Goal: Task Accomplishment & Management: Use online tool/utility

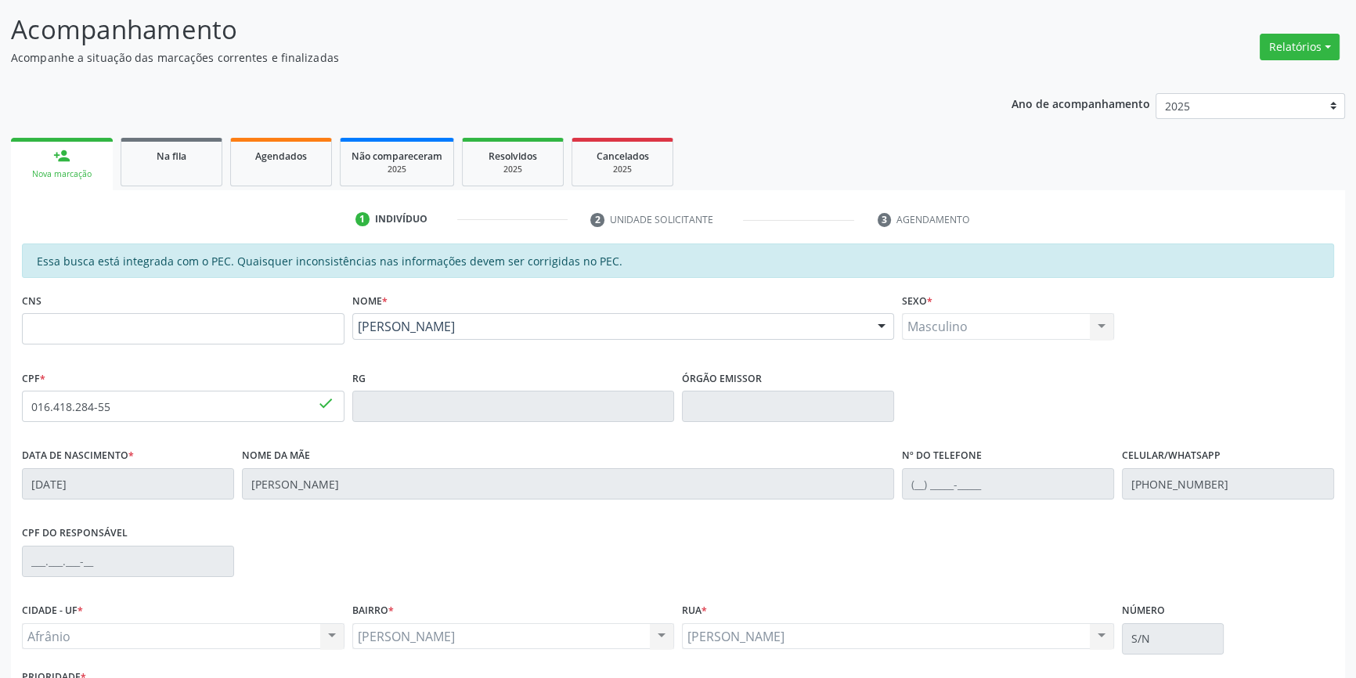
scroll to position [96, 0]
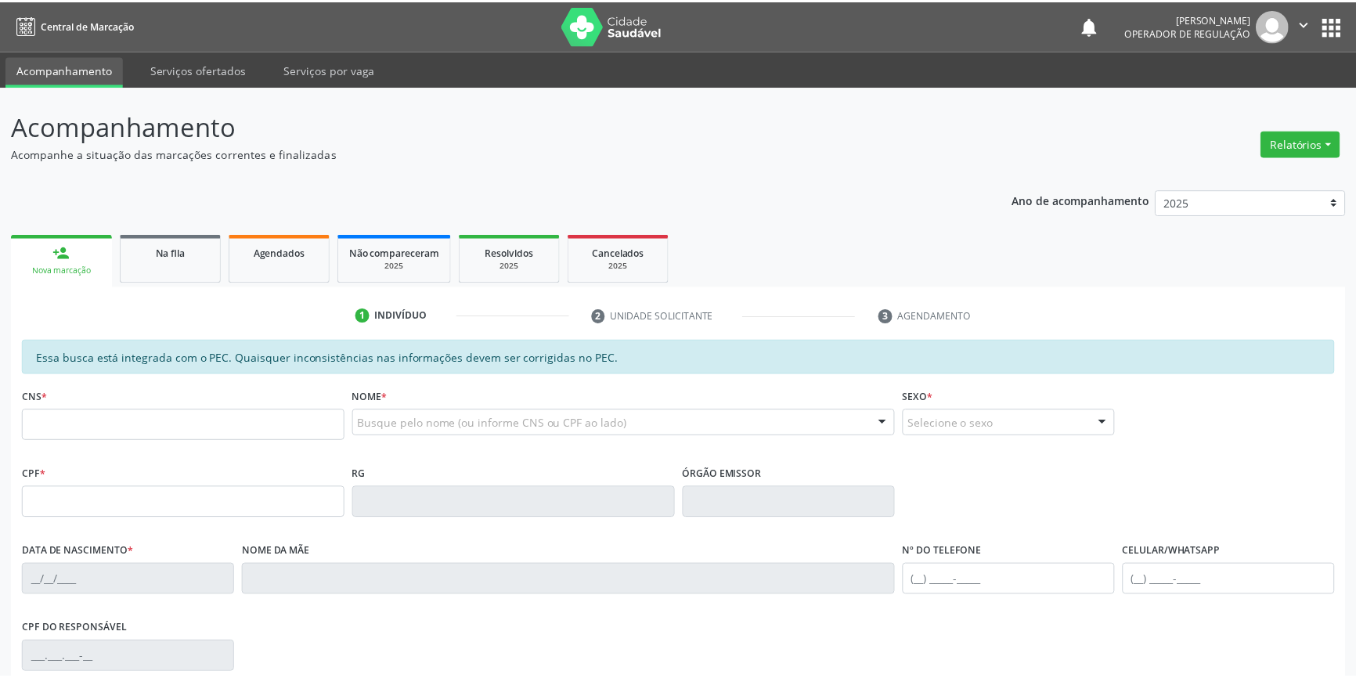
scroll to position [96, 0]
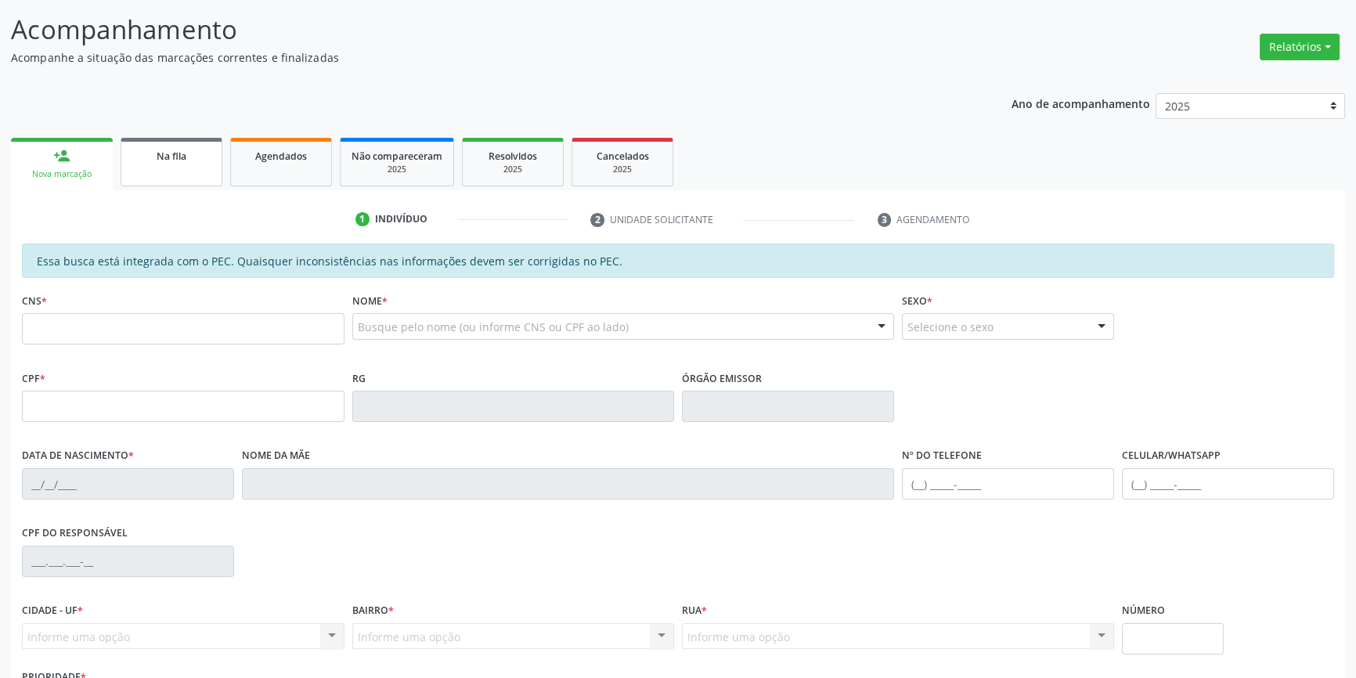
click at [182, 165] on link "Na fila" at bounding box center [172, 162] width 102 height 49
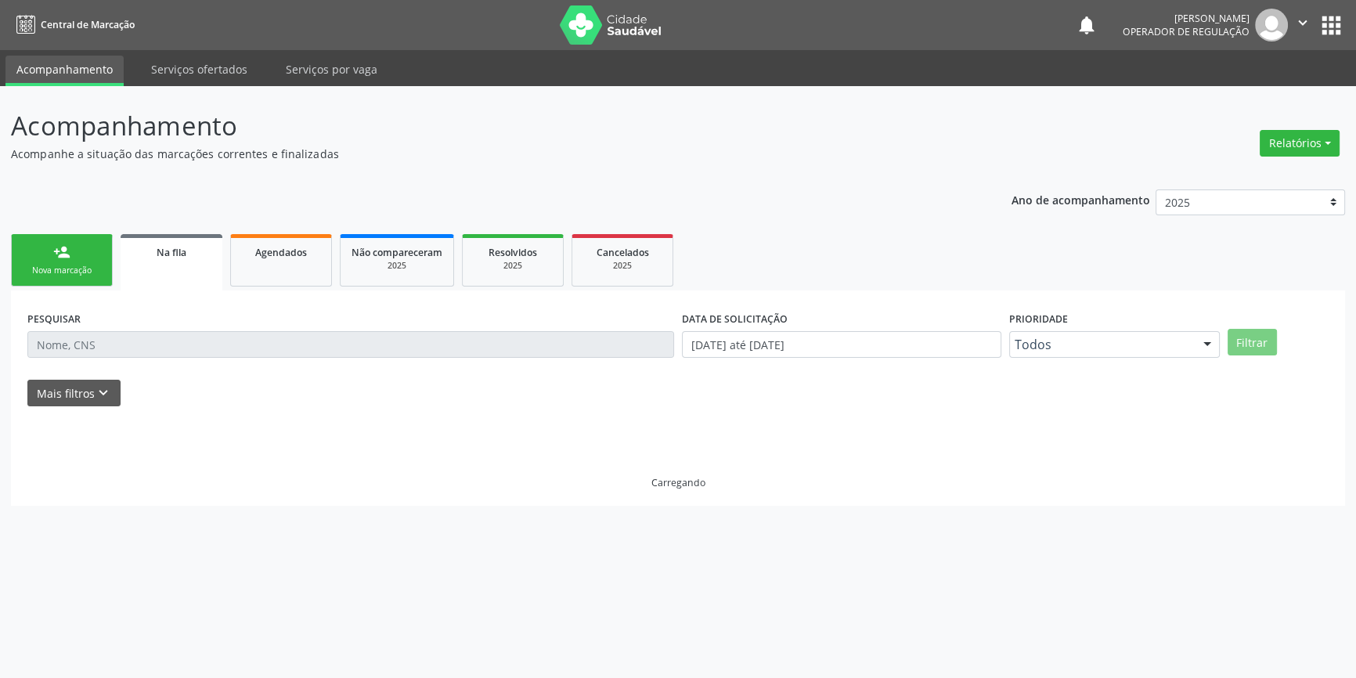
scroll to position [0, 0]
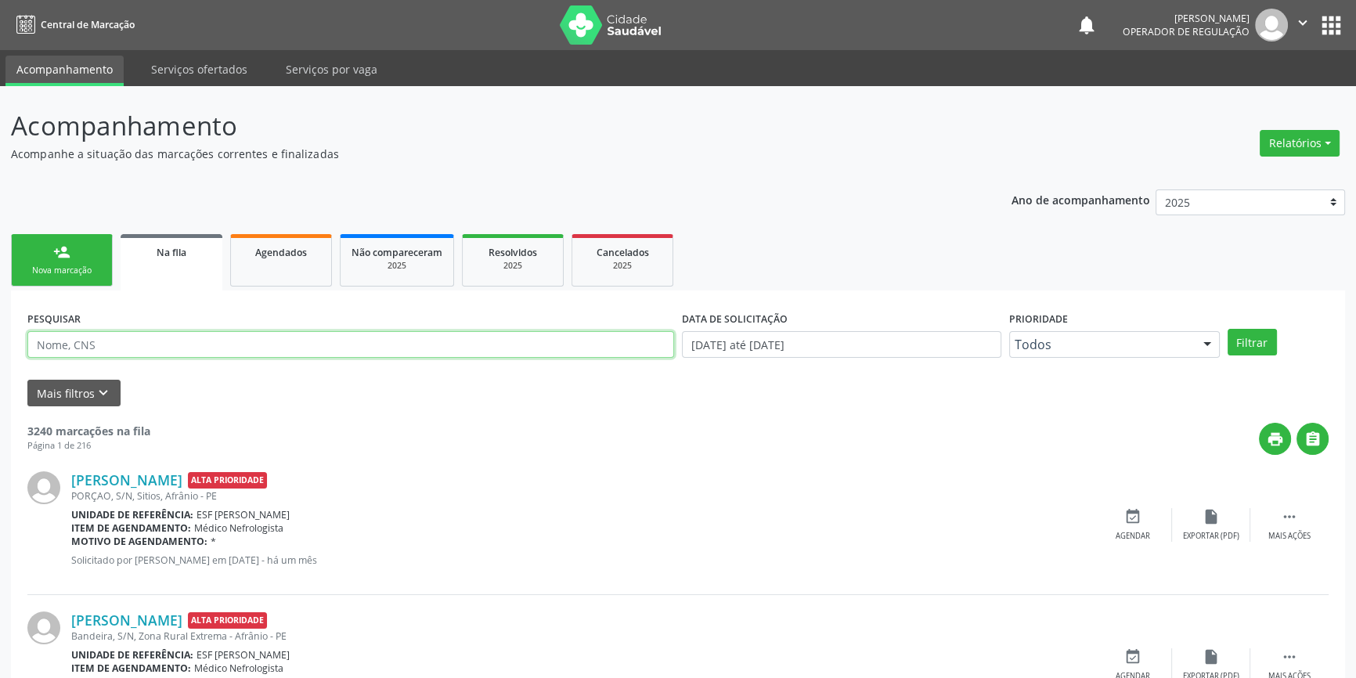
click at [138, 355] on input "text" at bounding box center [350, 344] width 647 height 27
type input "8"
click at [1266, 343] on button "Filtrar" at bounding box center [1251, 342] width 49 height 27
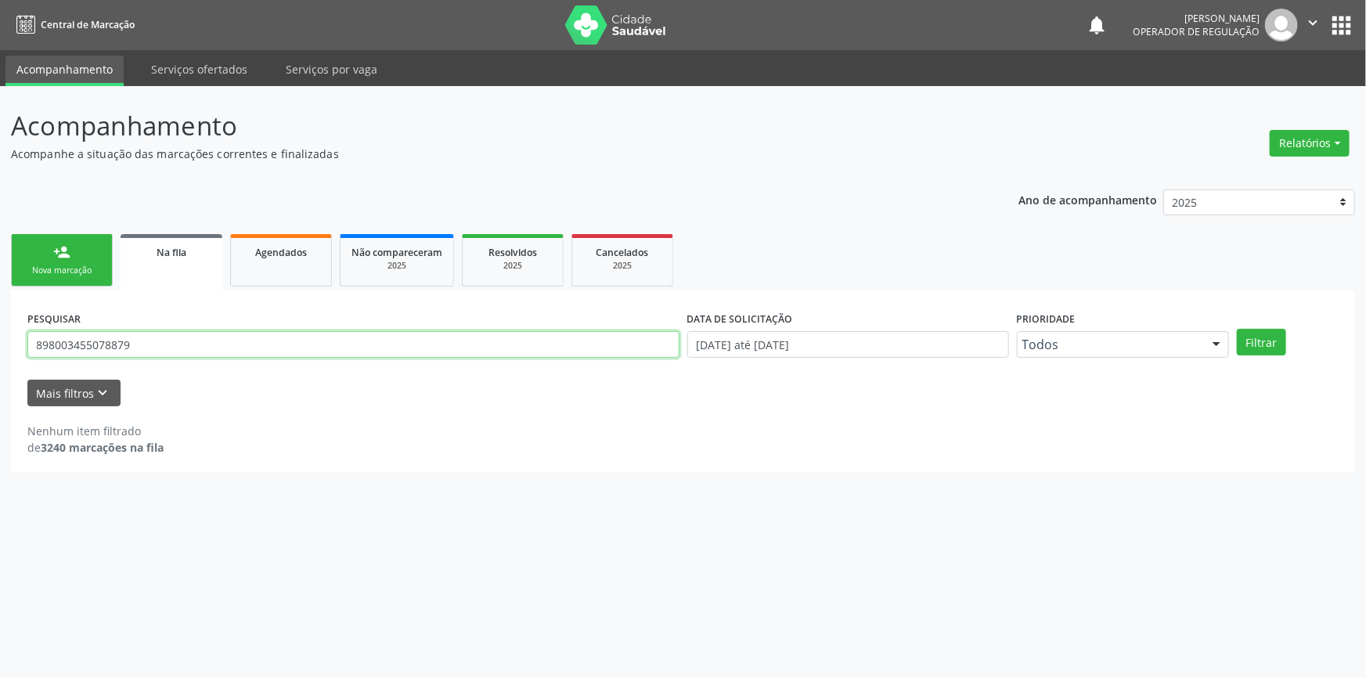
drag, startPoint x: 102, startPoint y: 343, endPoint x: 0, endPoint y: 344, distance: 101.8
click at [0, 344] on div "Acompanhamento Acompanhe a situação das marcações correntes e finalizadas Relat…" at bounding box center [683, 382] width 1366 height 592
click at [121, 345] on input "898003455078879" at bounding box center [353, 344] width 652 height 27
drag, startPoint x: 135, startPoint y: 346, endPoint x: 9, endPoint y: 322, distance: 128.2
click at [0, 343] on div "Acompanhamento Acompanhe a situação das marcações correntes e finalizadas Relat…" at bounding box center [683, 382] width 1366 height 592
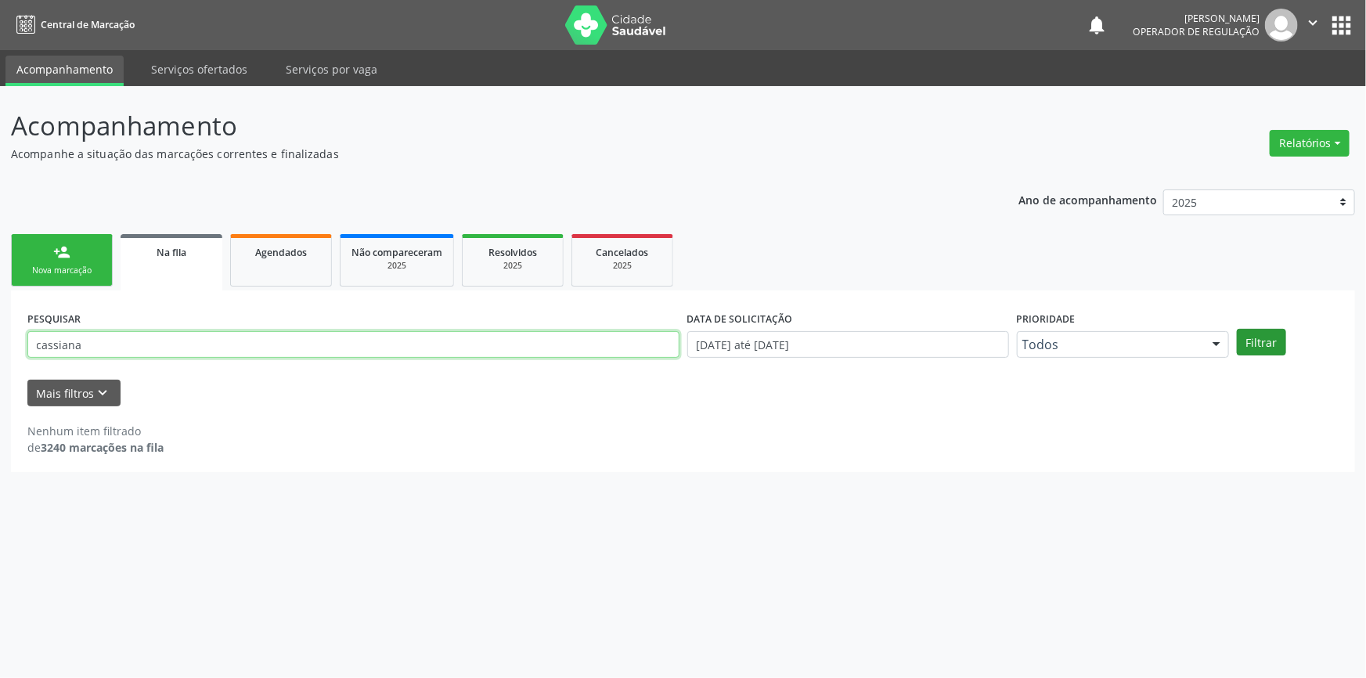
type input "cassiana"
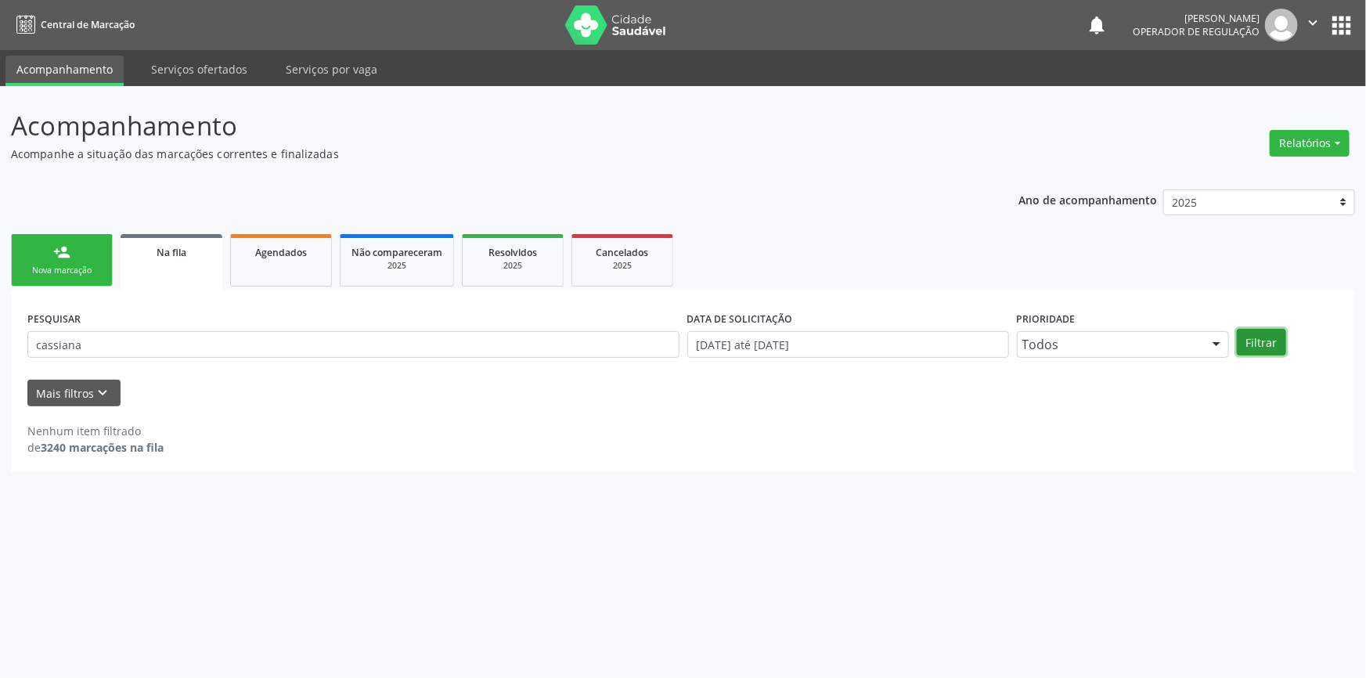
click at [1273, 345] on button "Filtrar" at bounding box center [1261, 342] width 49 height 27
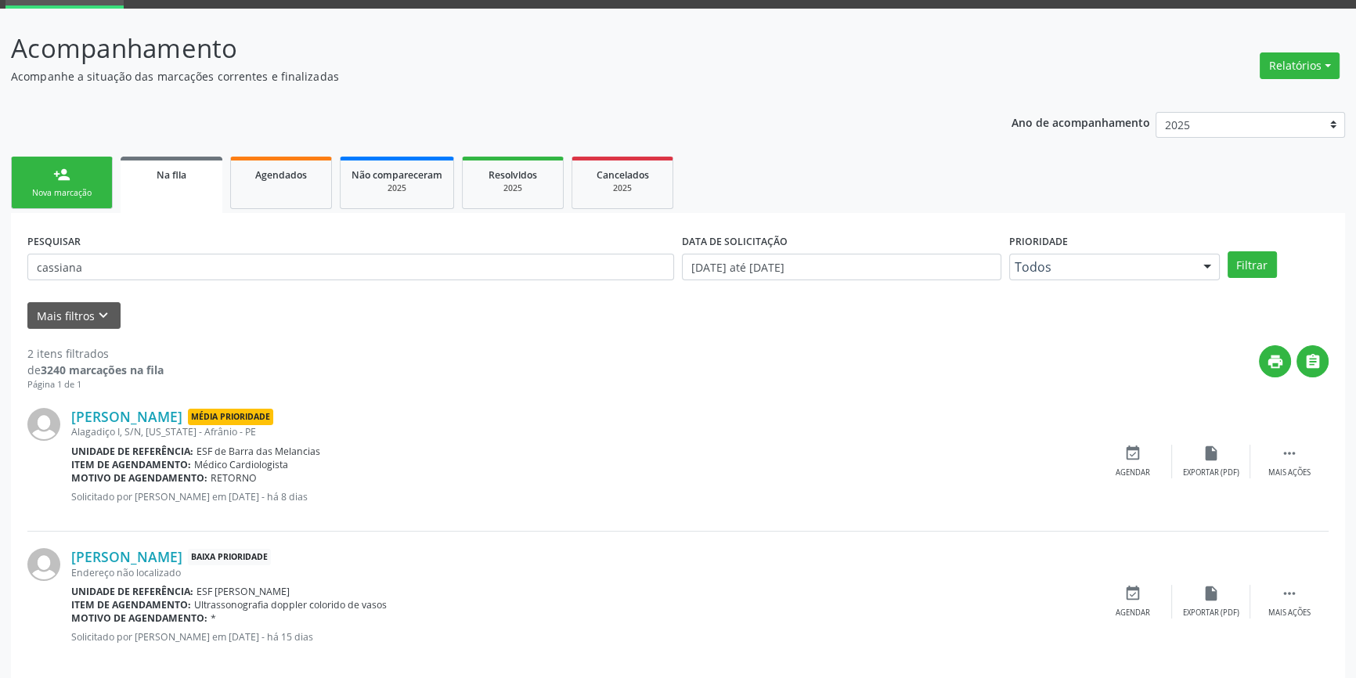
scroll to position [96, 0]
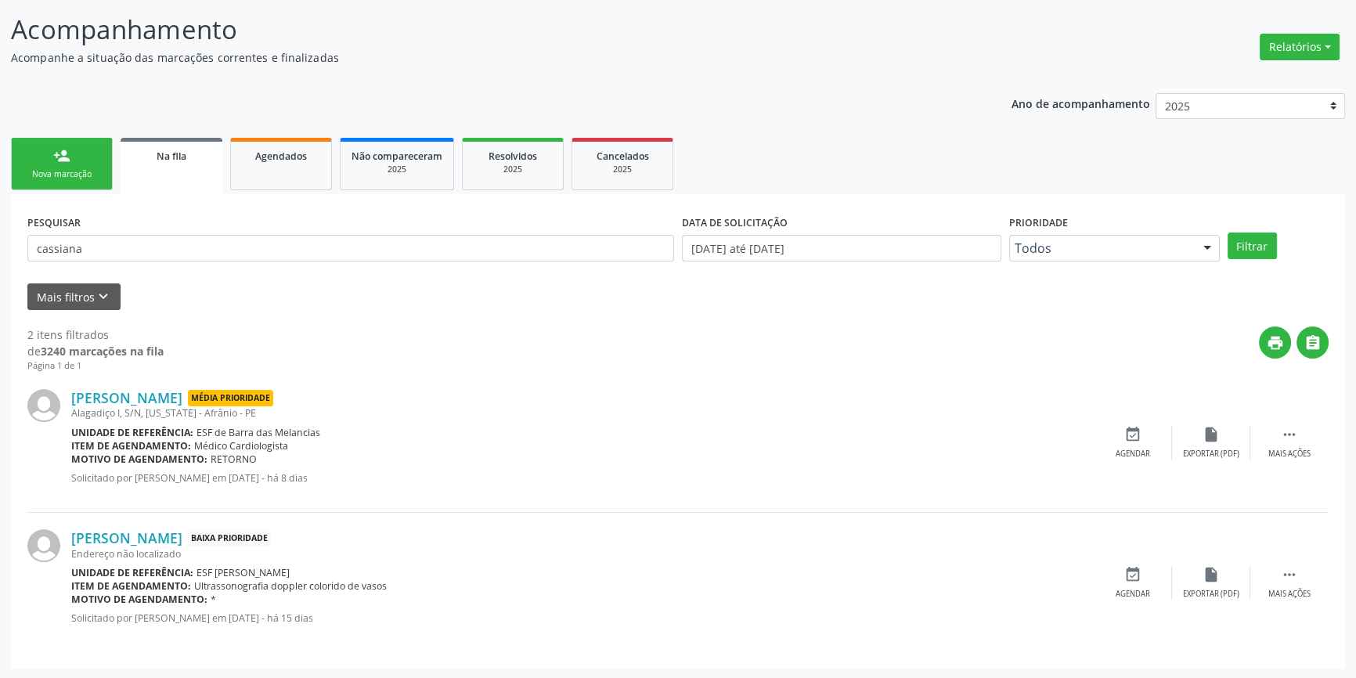
click at [78, 174] on div "Nova marcação" at bounding box center [62, 174] width 78 height 12
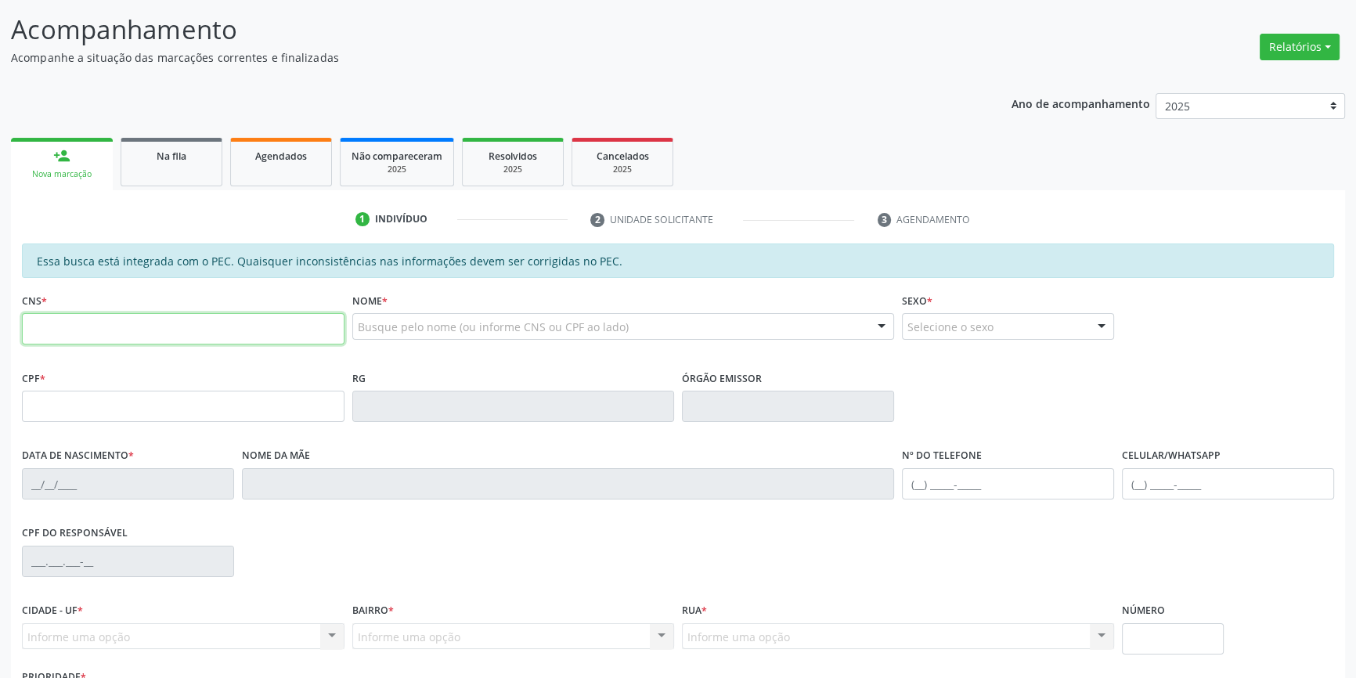
click at [78, 327] on input "text" at bounding box center [183, 328] width 322 height 31
type input "703 4025 9181 6900"
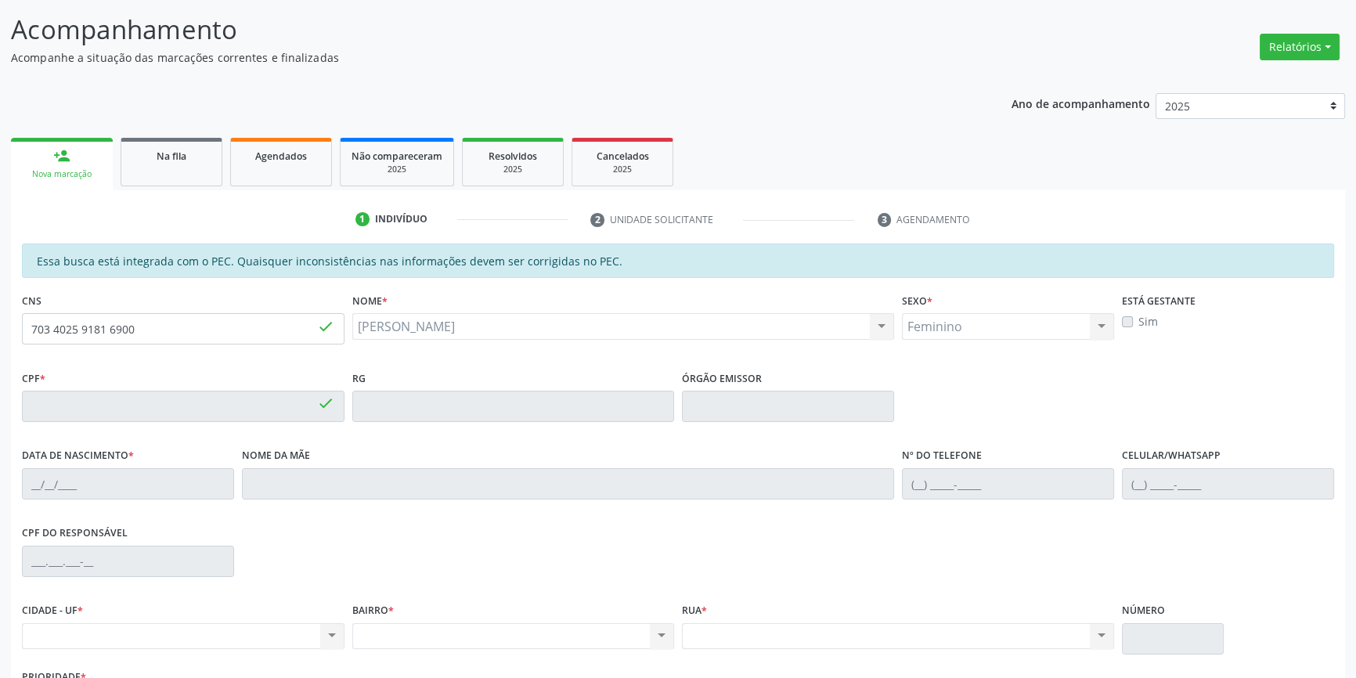
type input "704.884.554-64"
type input "02/04/1997"
type input "Girlene da Silva Barros"
type input "(87) 98841-0906"
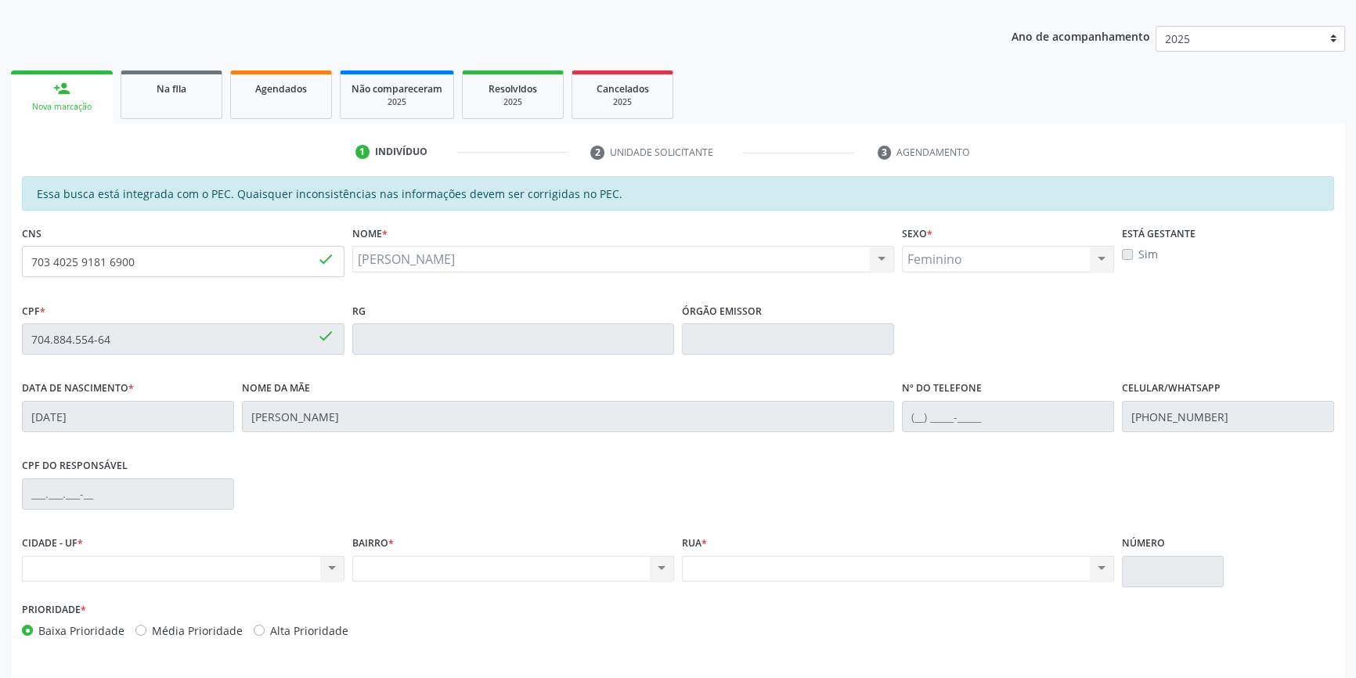
scroll to position [214, 0]
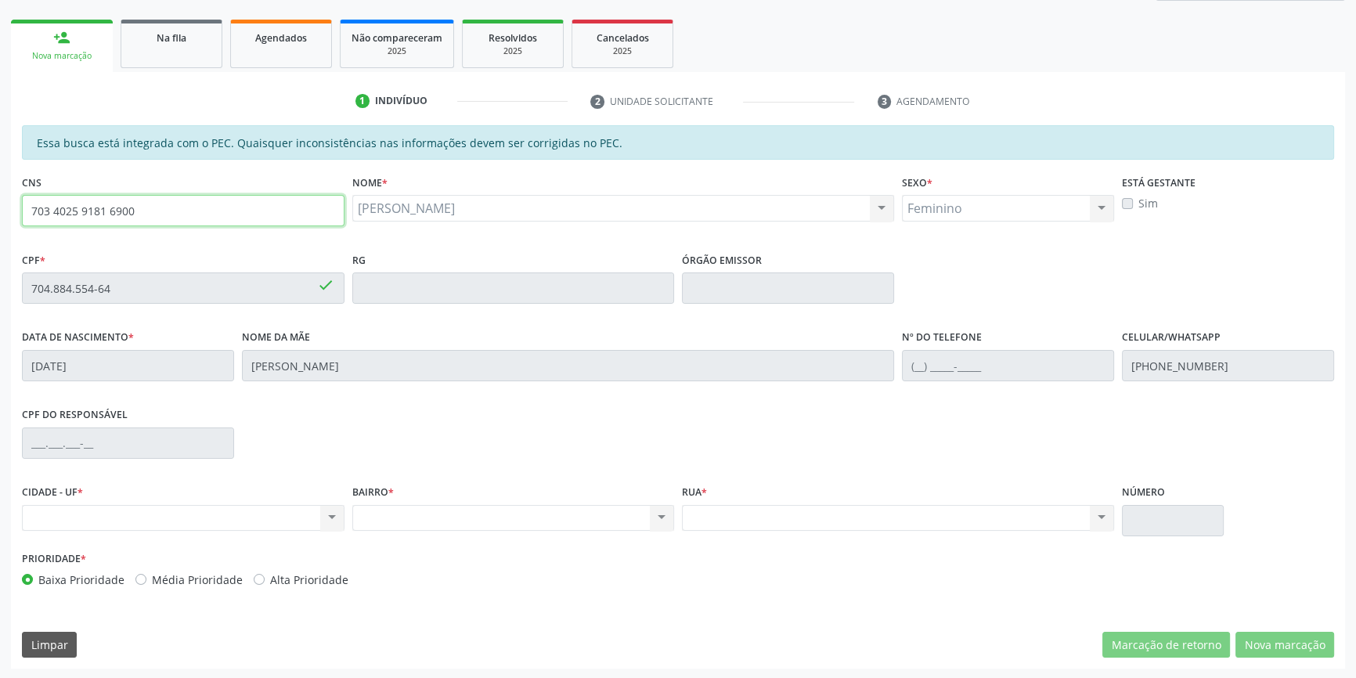
drag, startPoint x: 160, startPoint y: 201, endPoint x: 0, endPoint y: 193, distance: 160.7
click at [0, 193] on div "Acompanhamento Acompanhe a situação das marcações correntes e finalizadas Relat…" at bounding box center [678, 276] width 1356 height 808
type input "702 0083 6361 4786"
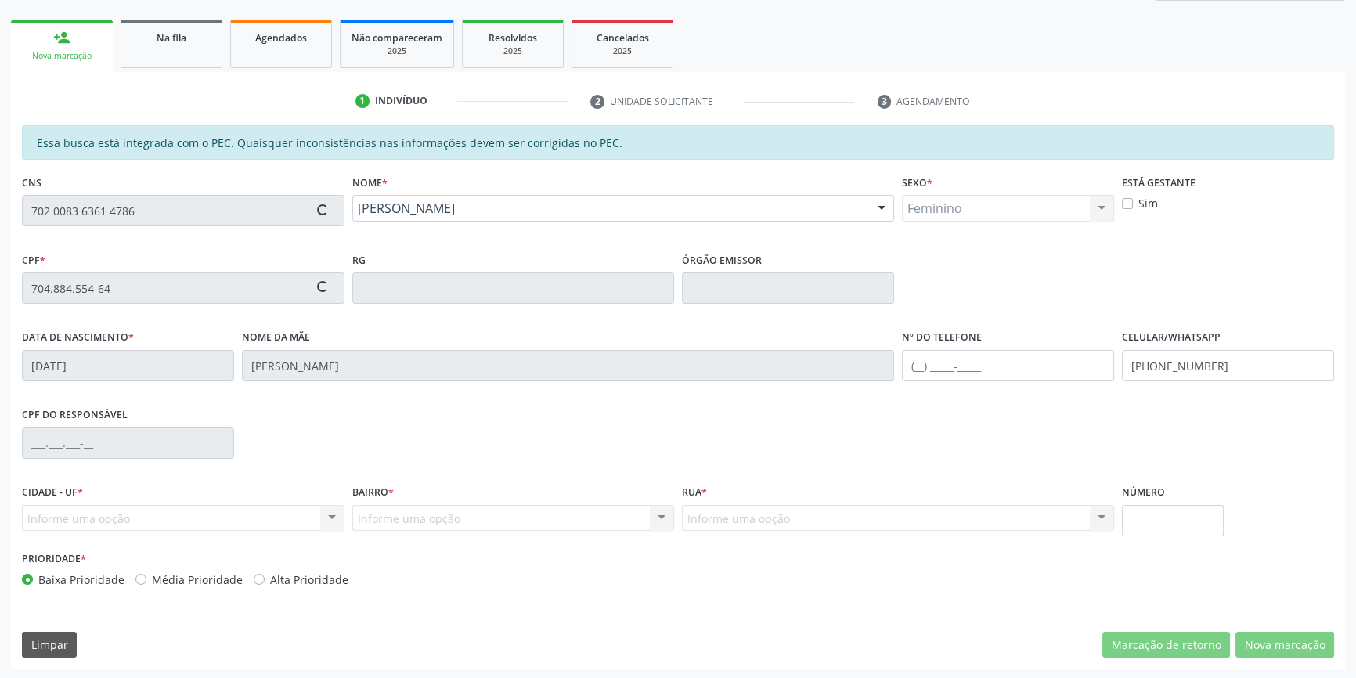
type input "171.694.374-49"
type input "10/09/1949"
type input "Maria Delfina da Conceição"
type input "(98) 79880-9218"
type input "(87) 98813-0414"
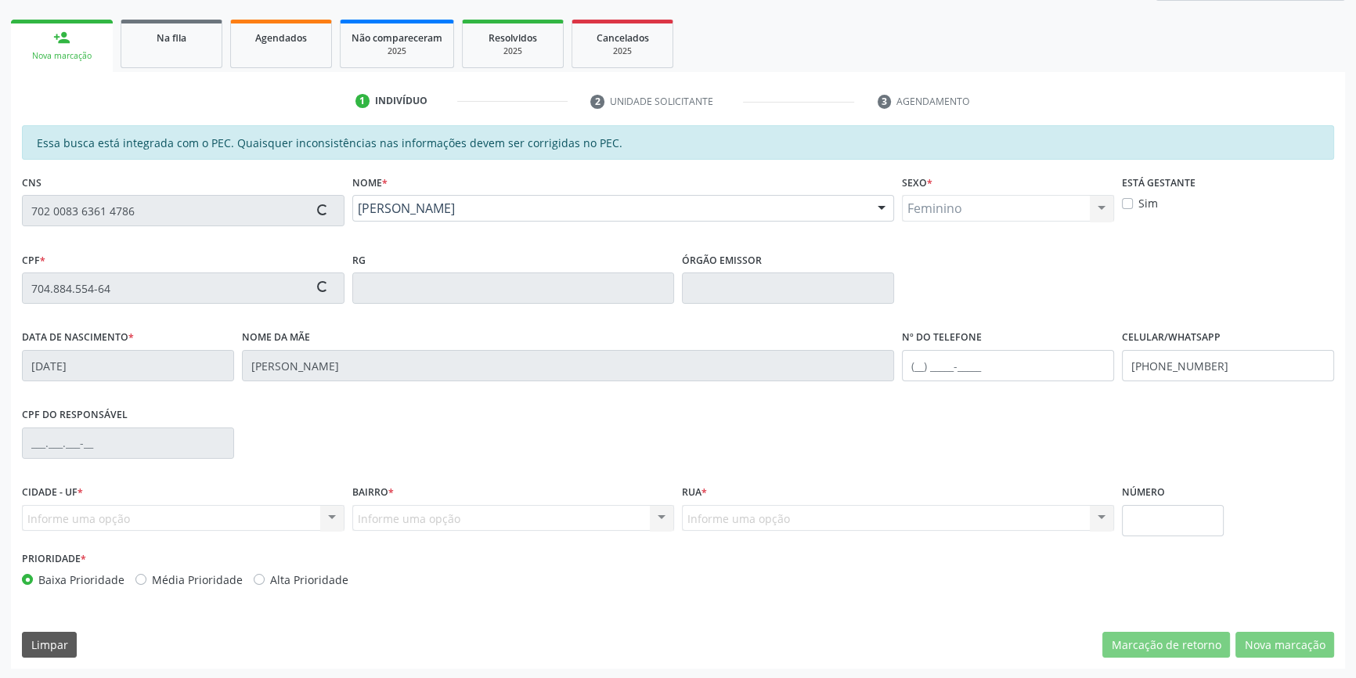
type input "S/N"
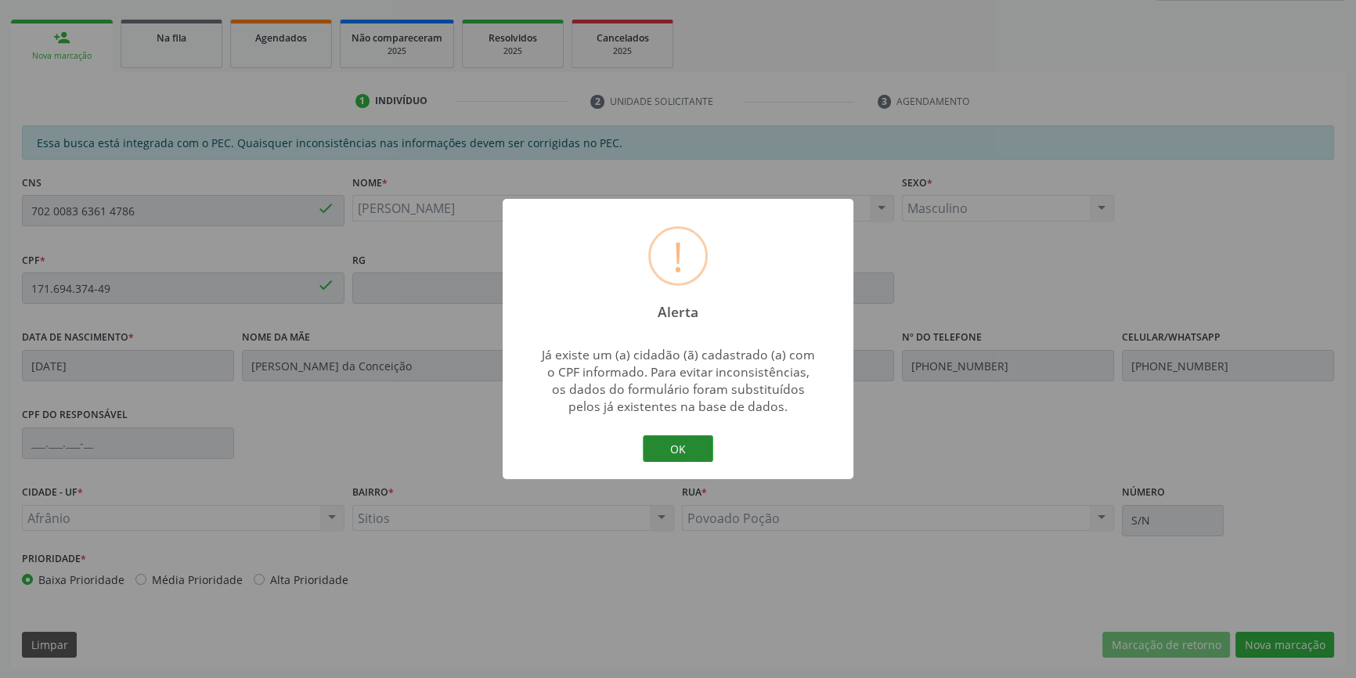
click at [680, 461] on button "OK" at bounding box center [678, 448] width 70 height 27
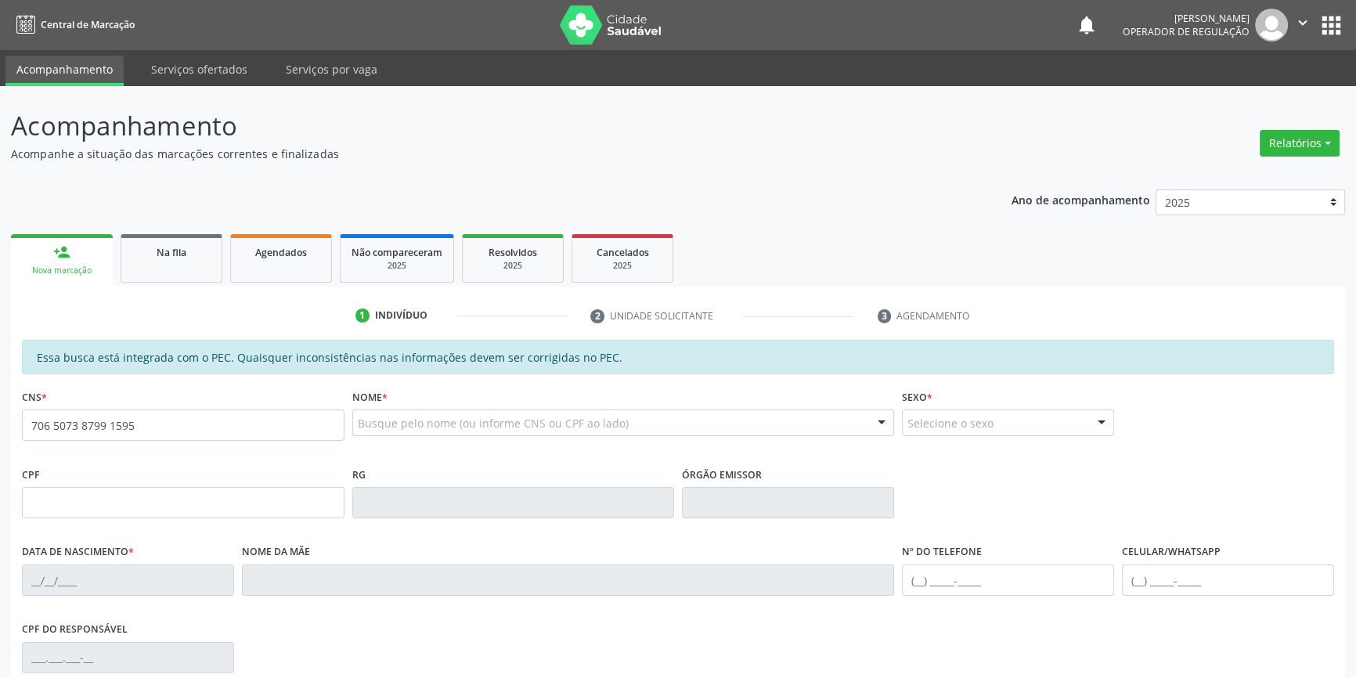
type input "706 5073 8799 1595"
type input "713.714.234-66"
type input "[DATE]"
type input "[PERSON_NAME]"
type input "[PHONE_NUMBER]"
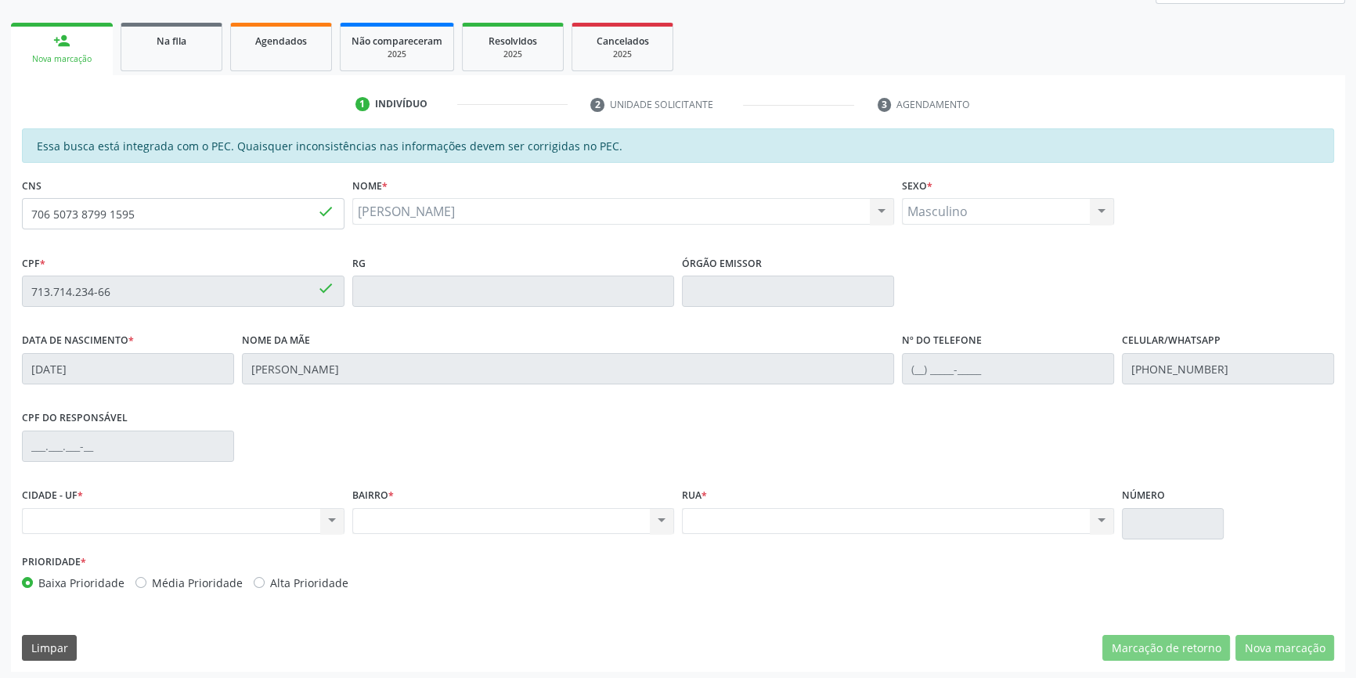
scroll to position [214, 0]
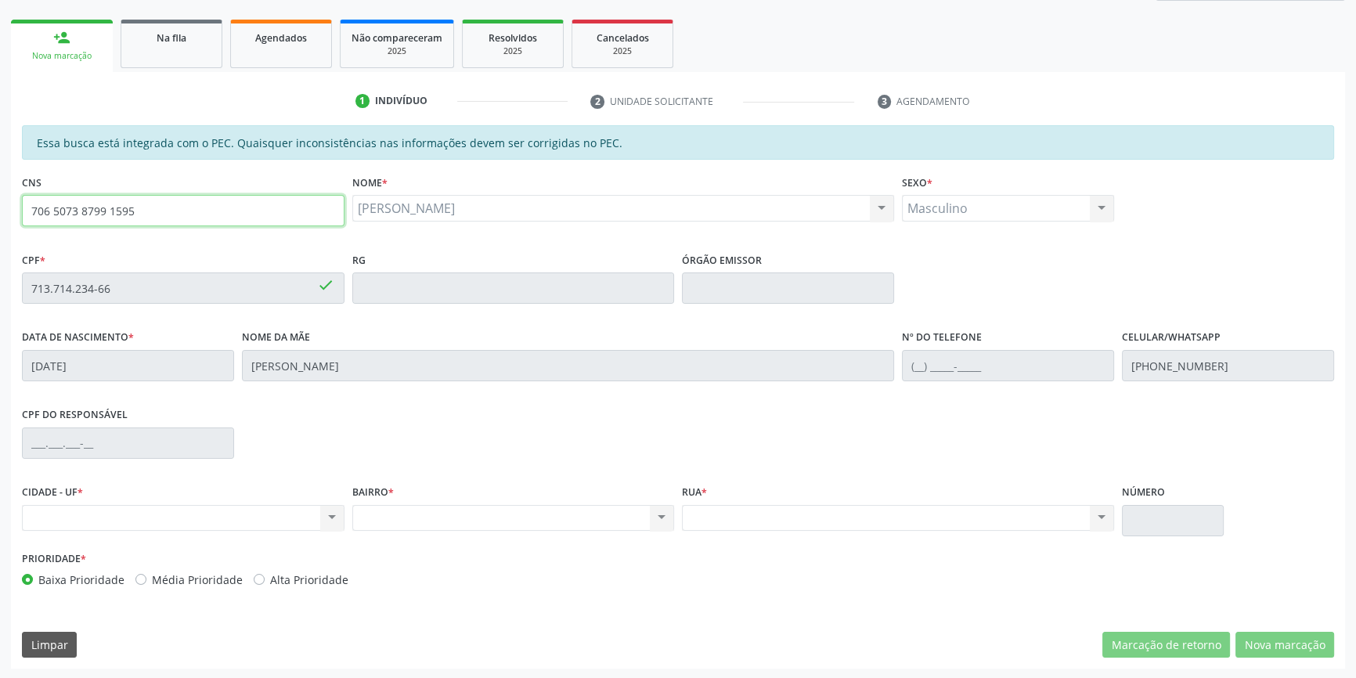
drag, startPoint x: 149, startPoint y: 207, endPoint x: 0, endPoint y: 214, distance: 149.6
click at [0, 214] on div "Acompanhamento Acompanhe a situação das marcações correntes e finalizadas Relat…" at bounding box center [678, 276] width 1356 height 808
click at [178, 49] on link "Na fila" at bounding box center [172, 44] width 102 height 49
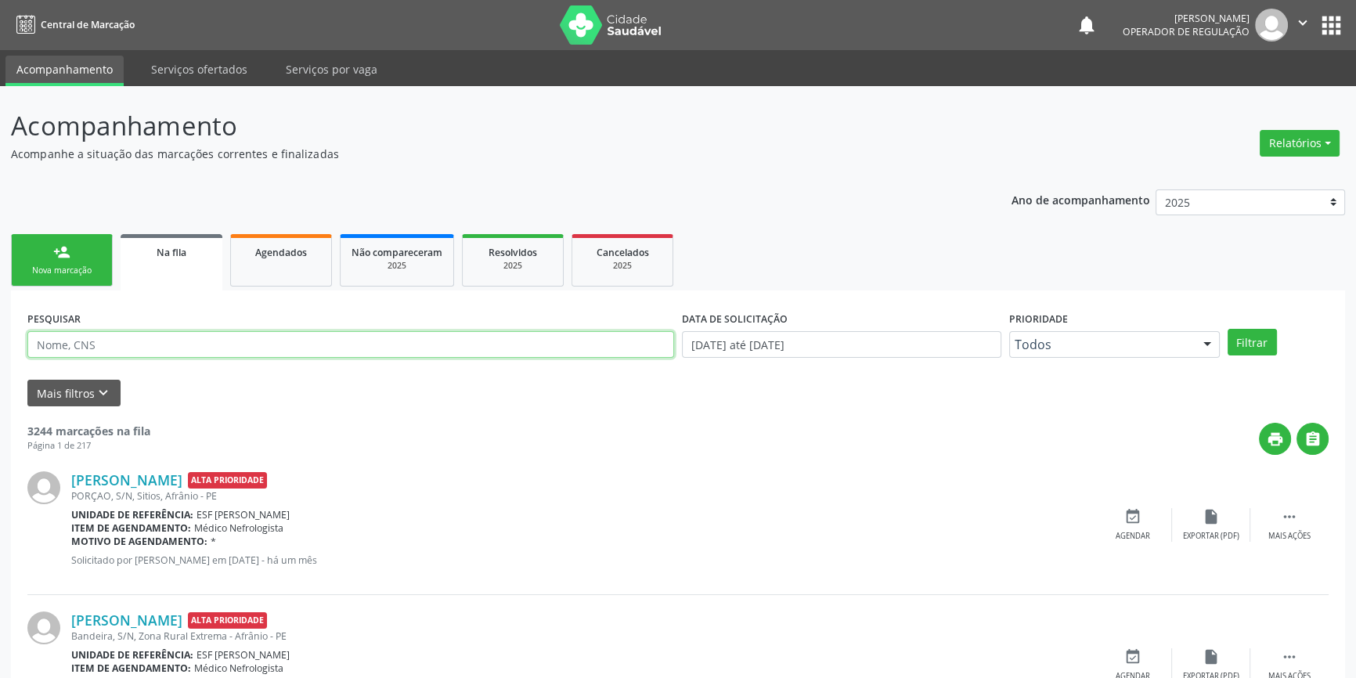
click at [210, 344] on input "text" at bounding box center [350, 344] width 647 height 27
type input "704606623952820"
click at [1247, 336] on button "Filtrar" at bounding box center [1251, 342] width 49 height 27
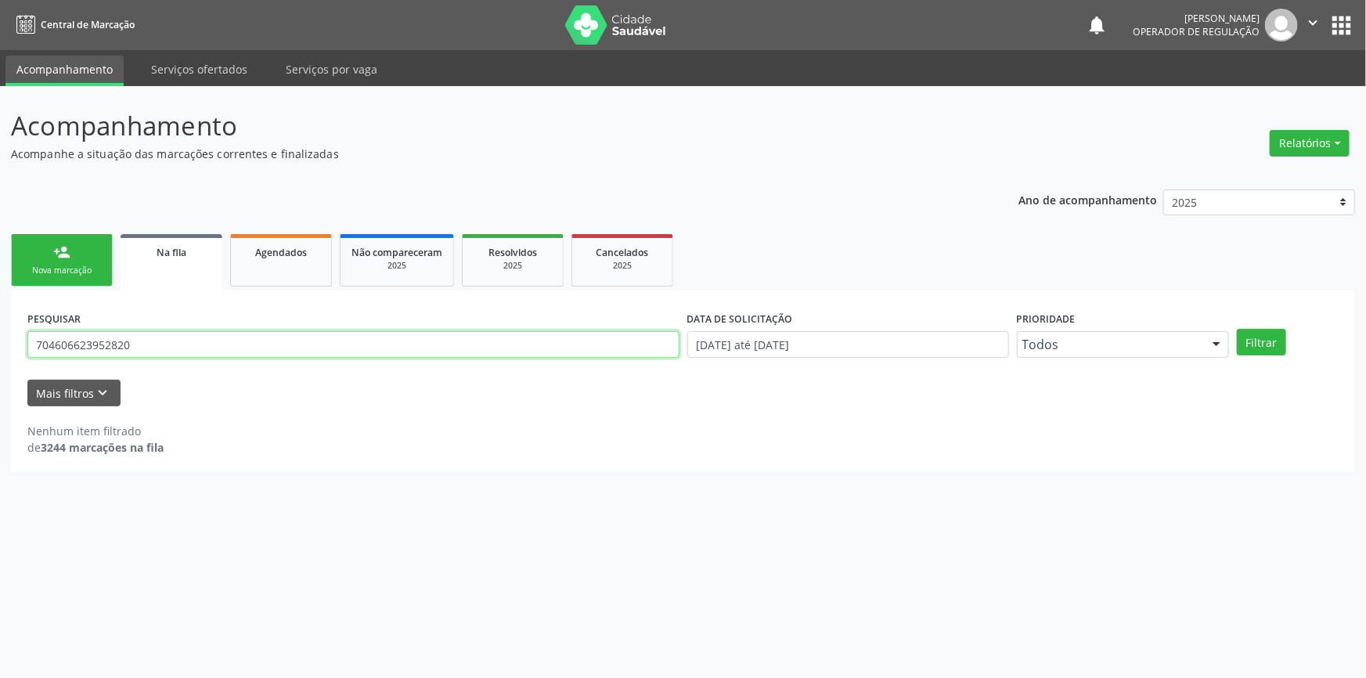
drag, startPoint x: 178, startPoint y: 355, endPoint x: 3, endPoint y: 341, distance: 175.8
click at [5, 341] on div "Acompanhamento Acompanhe a situação das marcações correntes e finalizadas Relat…" at bounding box center [683, 382] width 1366 height 592
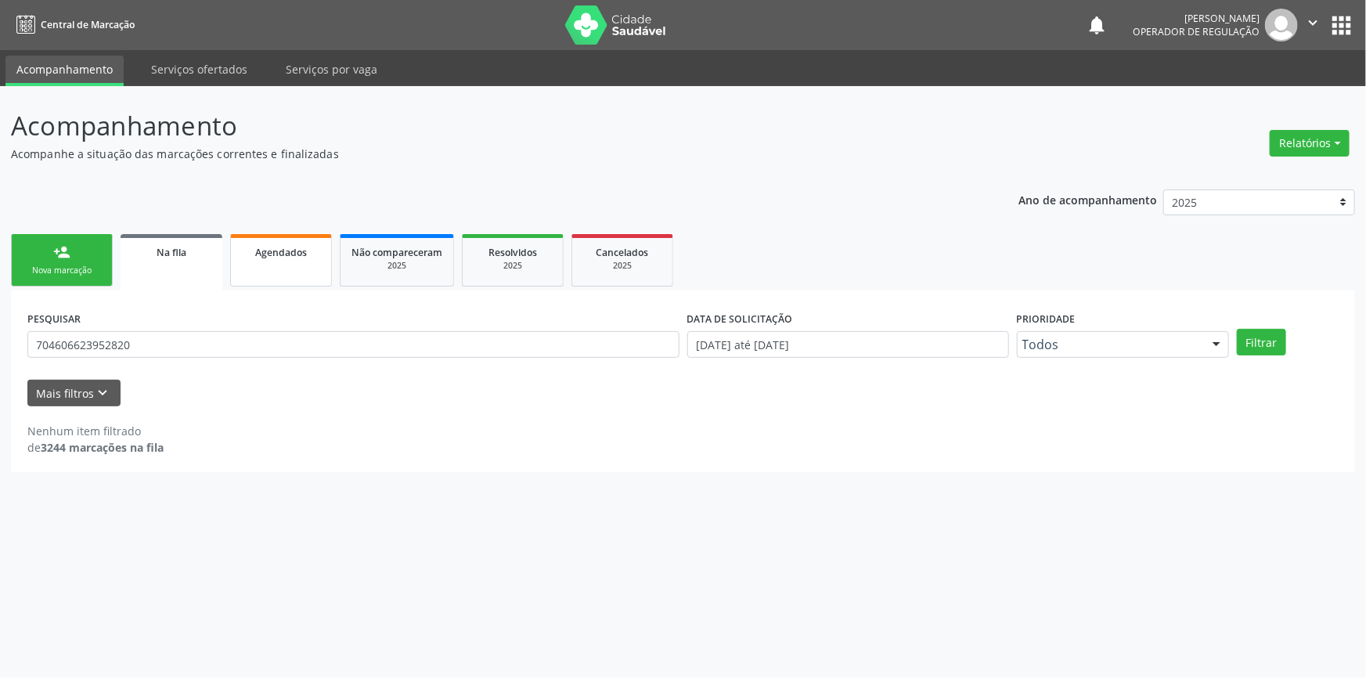
click at [257, 276] on link "Agendados" at bounding box center [281, 260] width 102 height 52
select select "7"
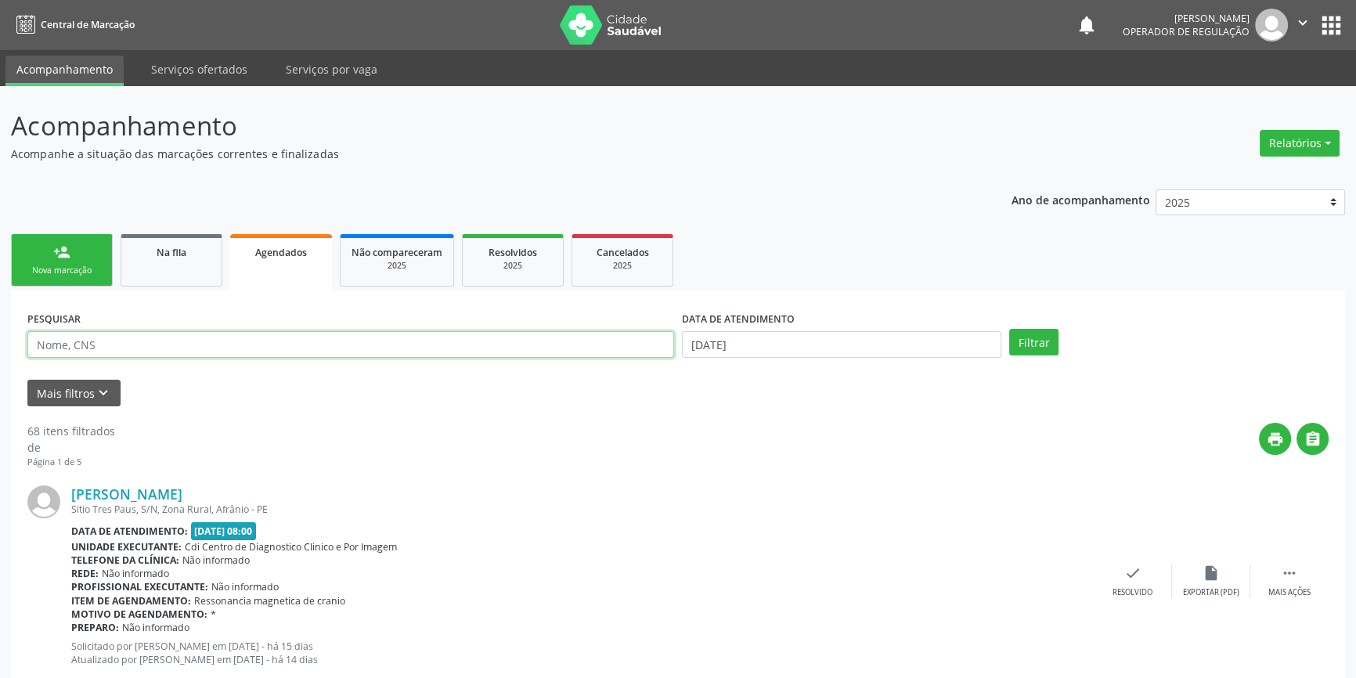
click at [152, 345] on input "text" at bounding box center [350, 344] width 647 height 27
paste input "704 6066 2395 2820"
type input "704 6066 2395 2820"
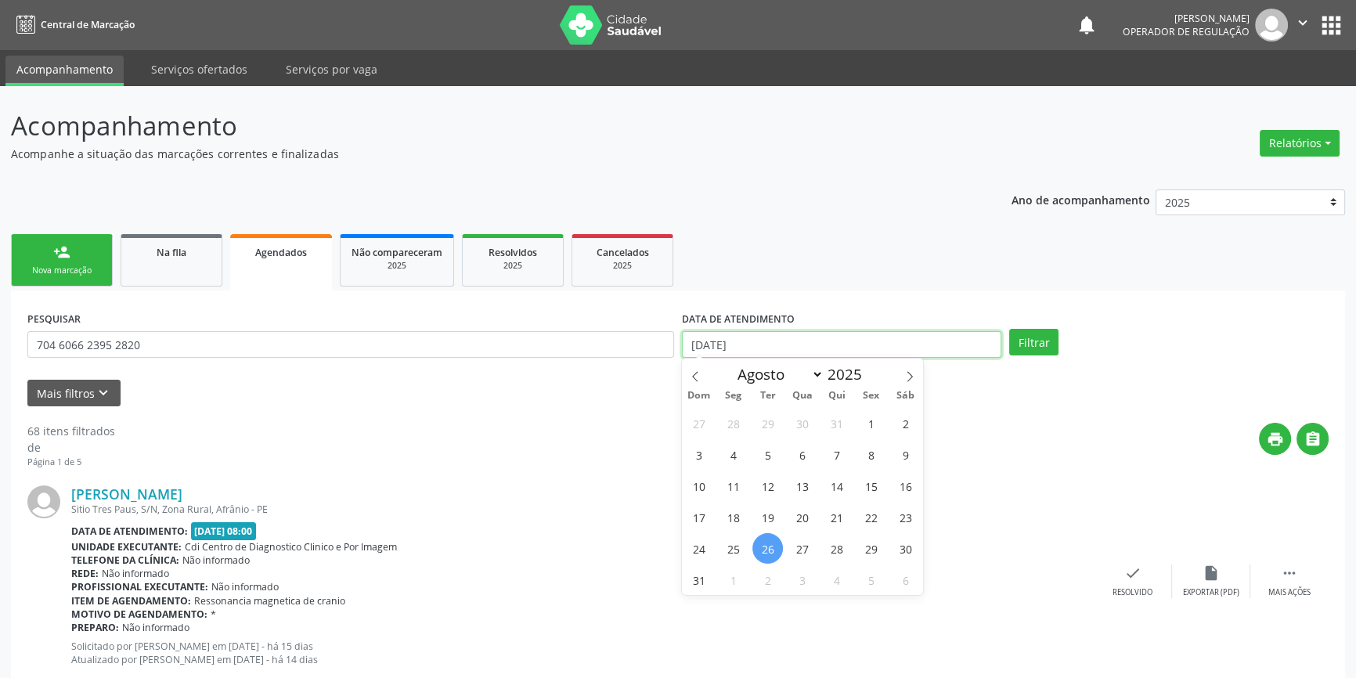
click at [743, 348] on body "Central de Marcação notifications [PERSON_NAME] Operador de regulação  Configu…" at bounding box center [678, 339] width 1356 height 678
click at [699, 376] on icon at bounding box center [695, 376] width 11 height 11
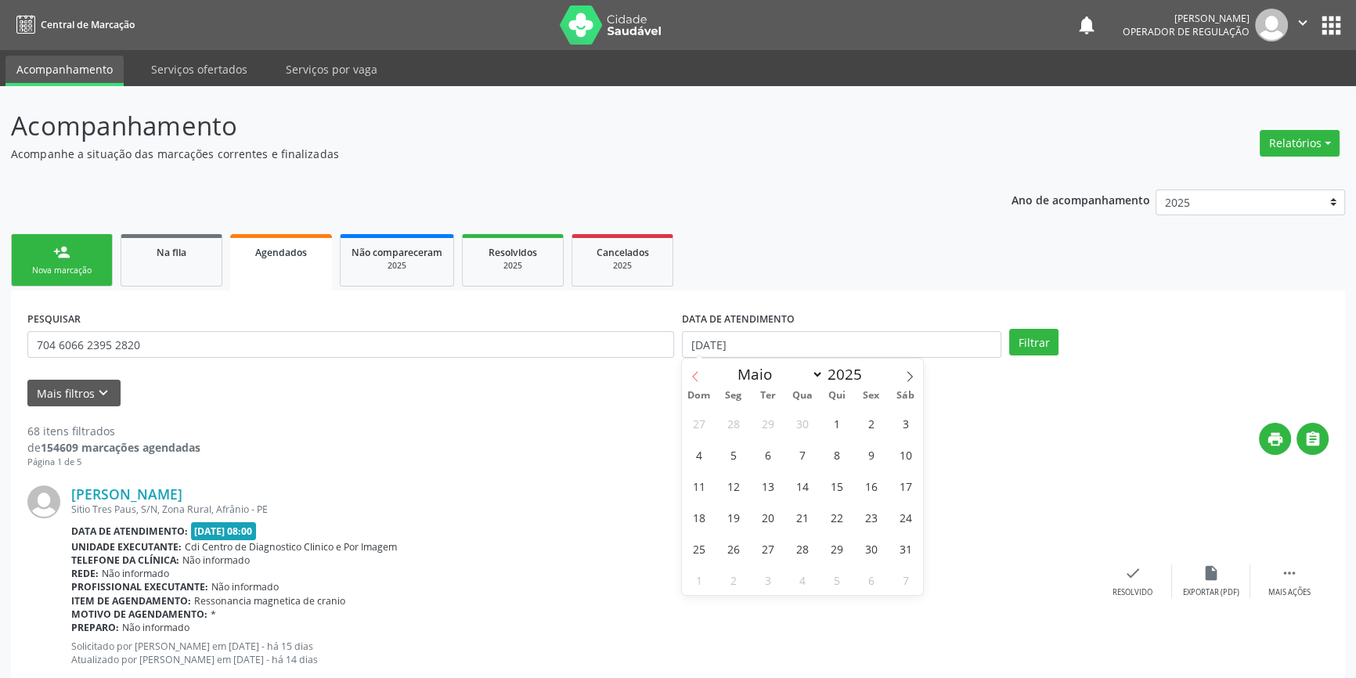
select select "3"
click at [781, 419] on span "1" at bounding box center [767, 423] width 31 height 31
type input "[DATE]"
click at [913, 373] on icon at bounding box center [909, 376] width 11 height 11
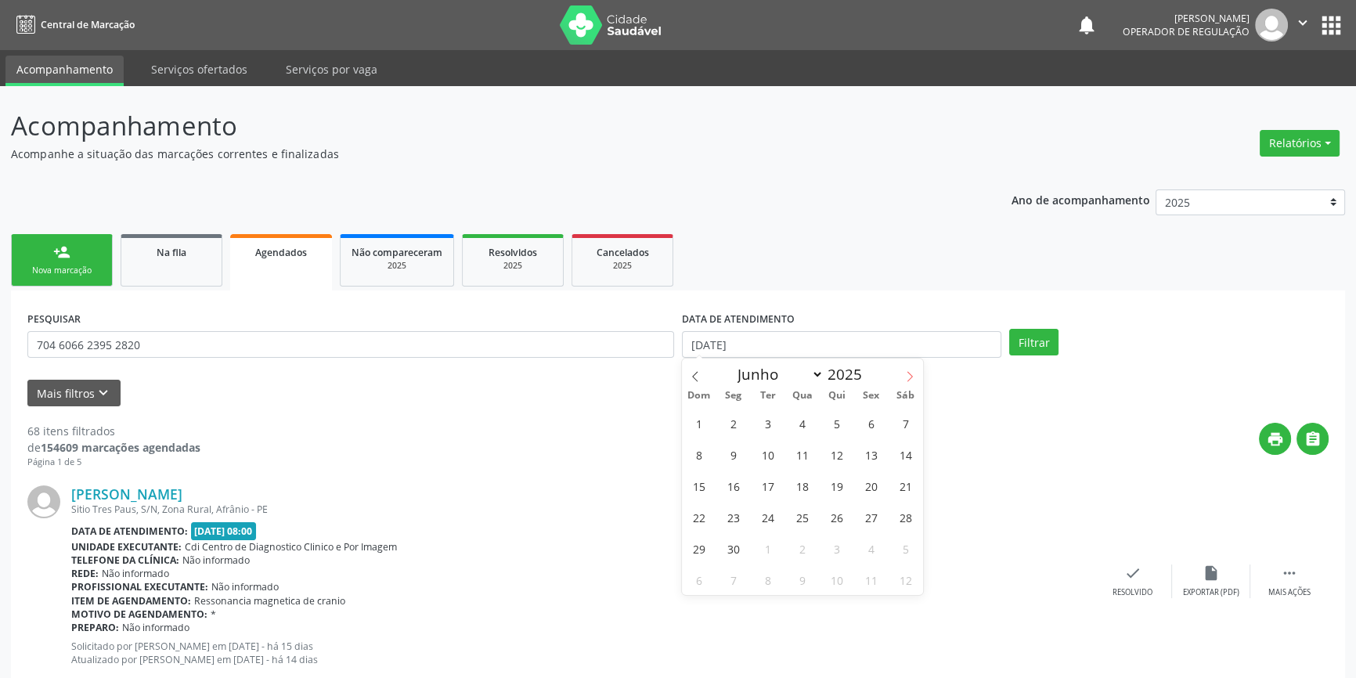
click at [913, 373] on icon at bounding box center [909, 376] width 11 height 11
select select "6"
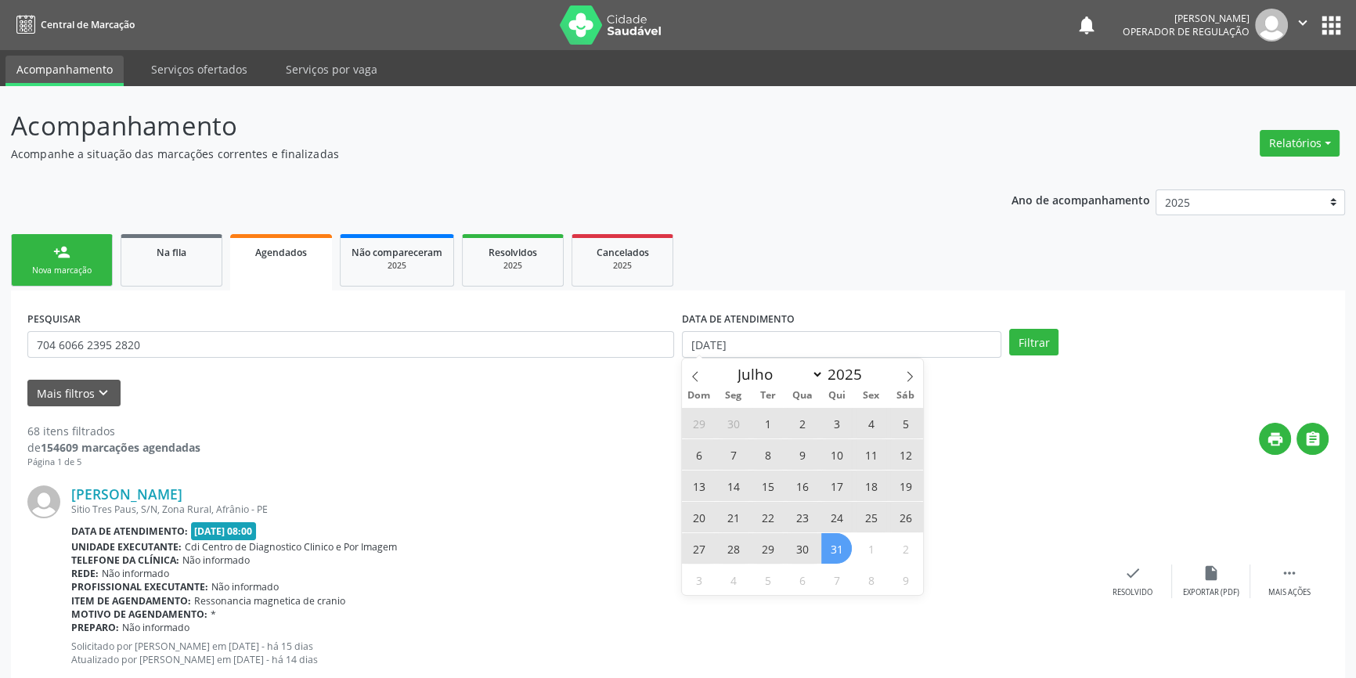
click at [833, 550] on span "31" at bounding box center [836, 548] width 31 height 31
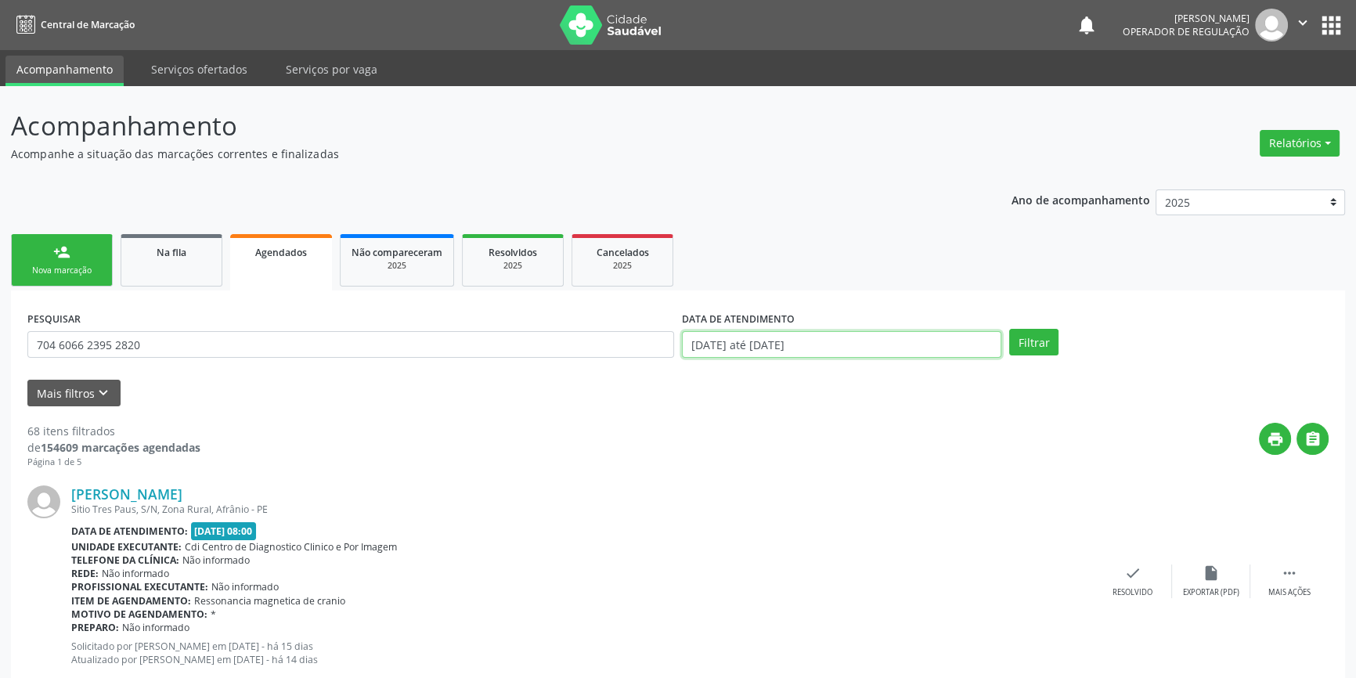
click at [869, 348] on input "[DATE] até [DATE]" at bounding box center [841, 344] width 319 height 27
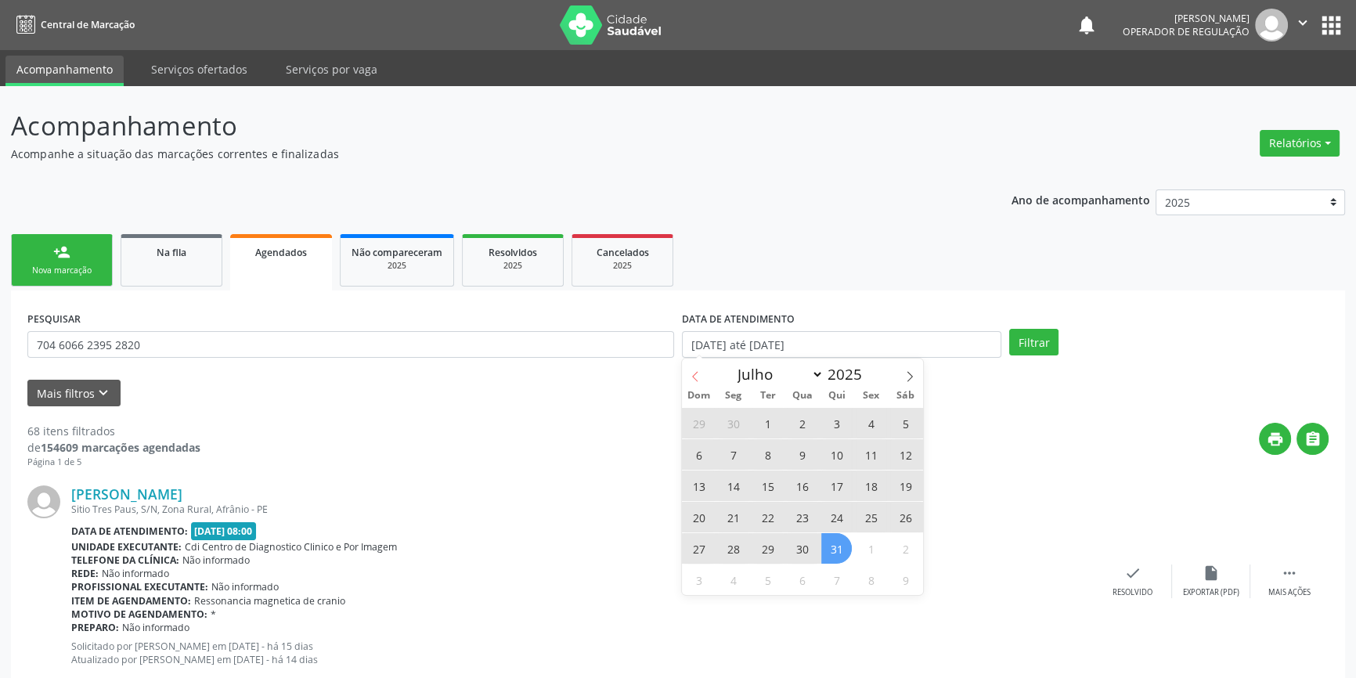
click at [690, 373] on icon at bounding box center [695, 376] width 11 height 11
select select "3"
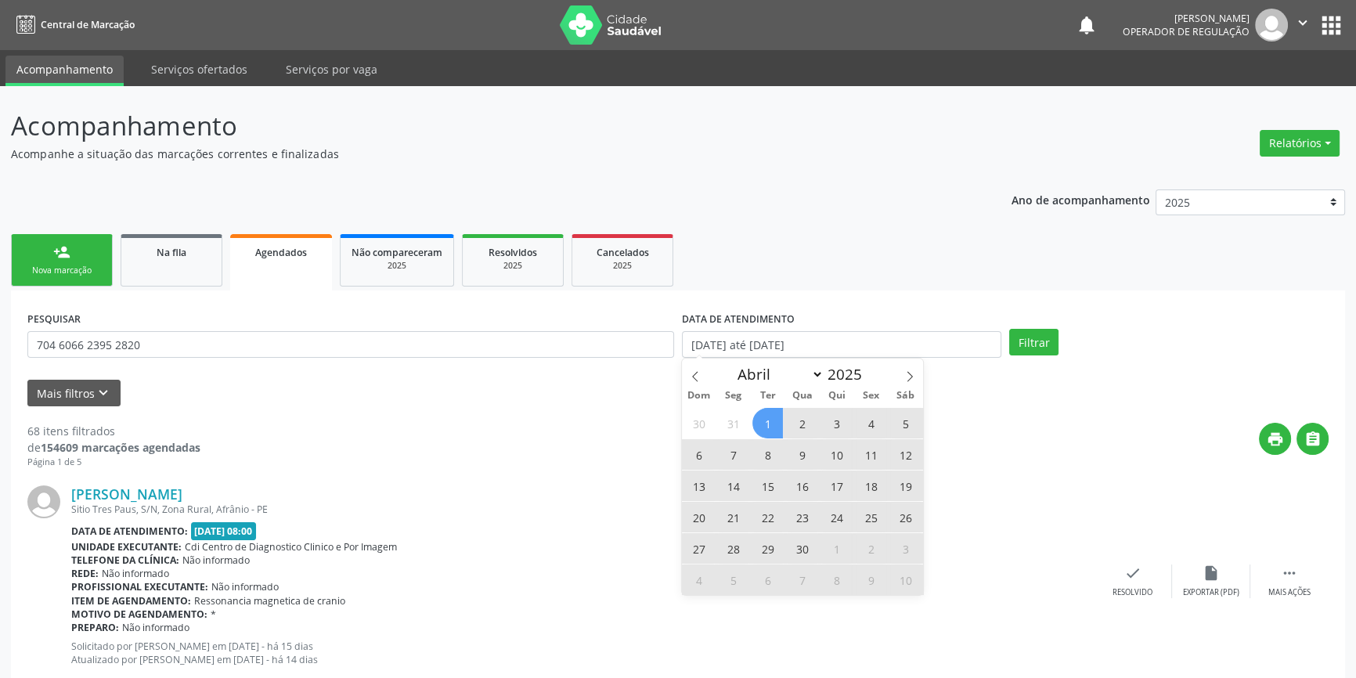
click at [759, 417] on span "1" at bounding box center [767, 423] width 31 height 31
type input "[DATE]"
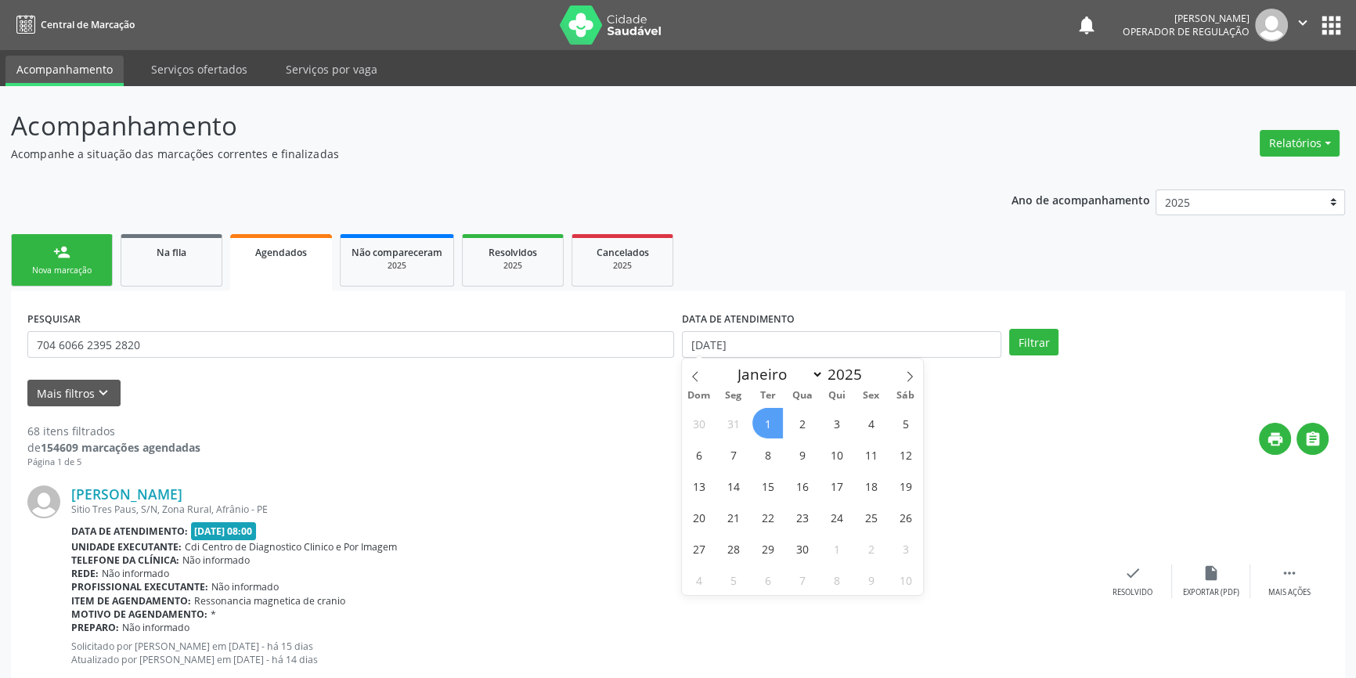
click at [891, 375] on div "Janeiro Fevereiro Março Abril Maio Junho Julho Agosto Setembro Outubro Novembro…" at bounding box center [801, 371] width 181 height 27
click at [898, 374] on span at bounding box center [909, 371] width 27 height 27
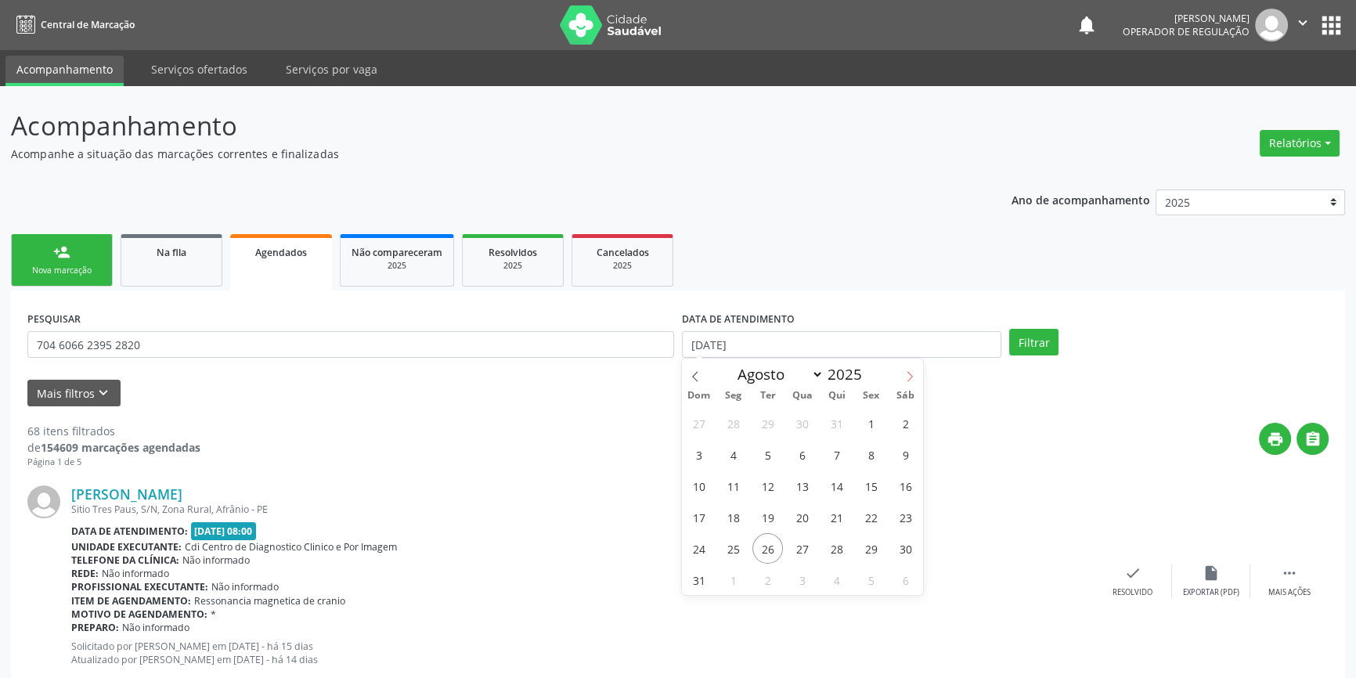
click at [898, 374] on span at bounding box center [909, 371] width 27 height 27
click at [693, 375] on icon at bounding box center [695, 376] width 11 height 11
select select "7"
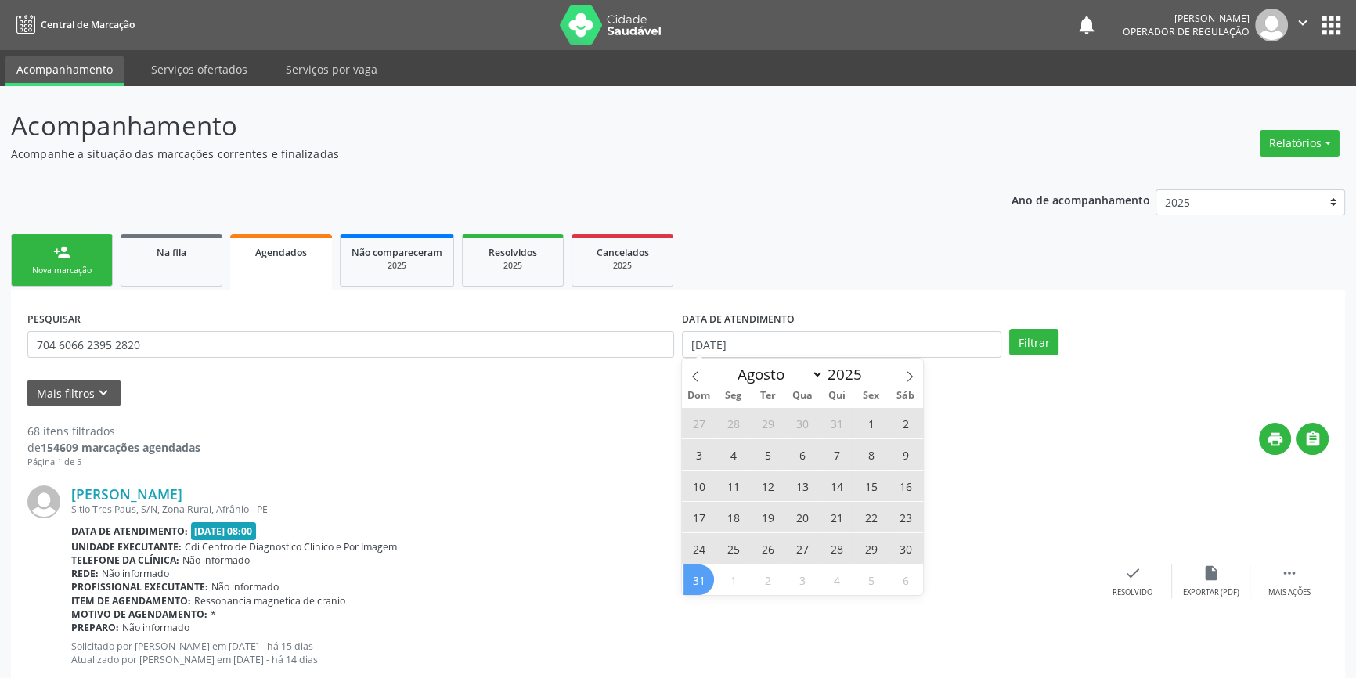
click at [702, 573] on span "31" at bounding box center [698, 579] width 31 height 31
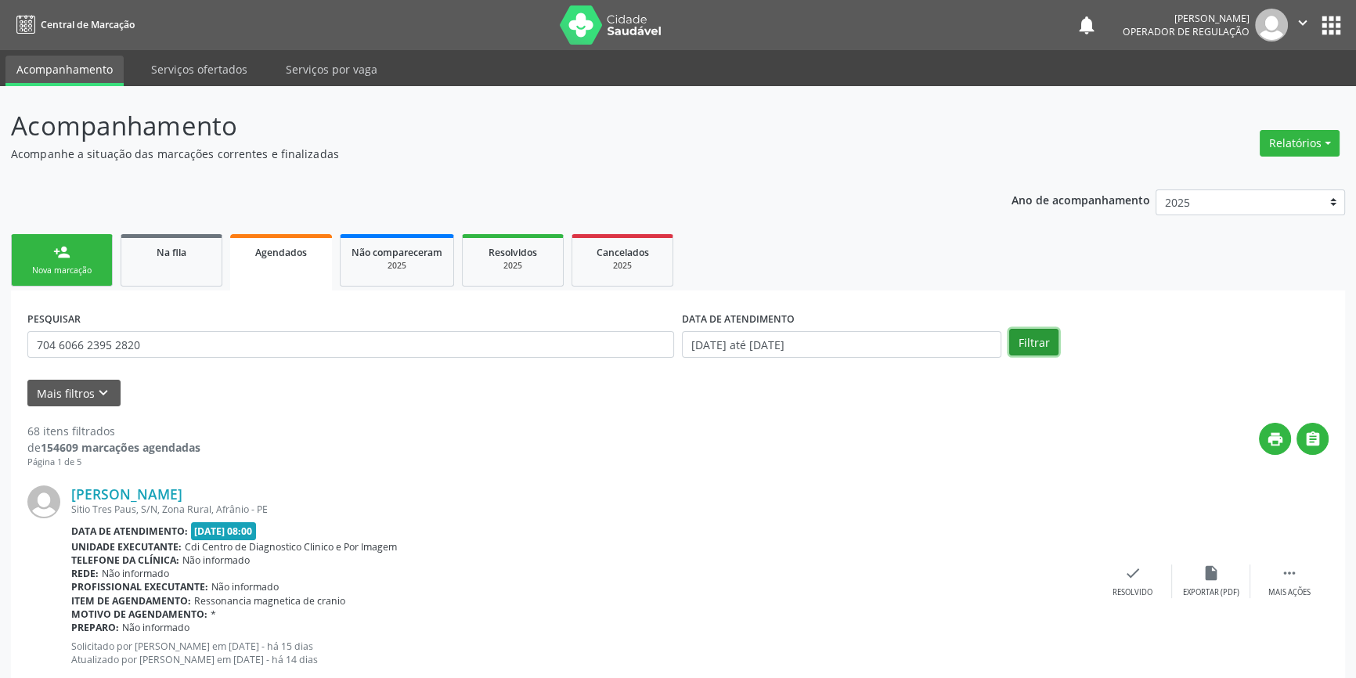
click at [1033, 348] on button "Filtrar" at bounding box center [1033, 342] width 49 height 27
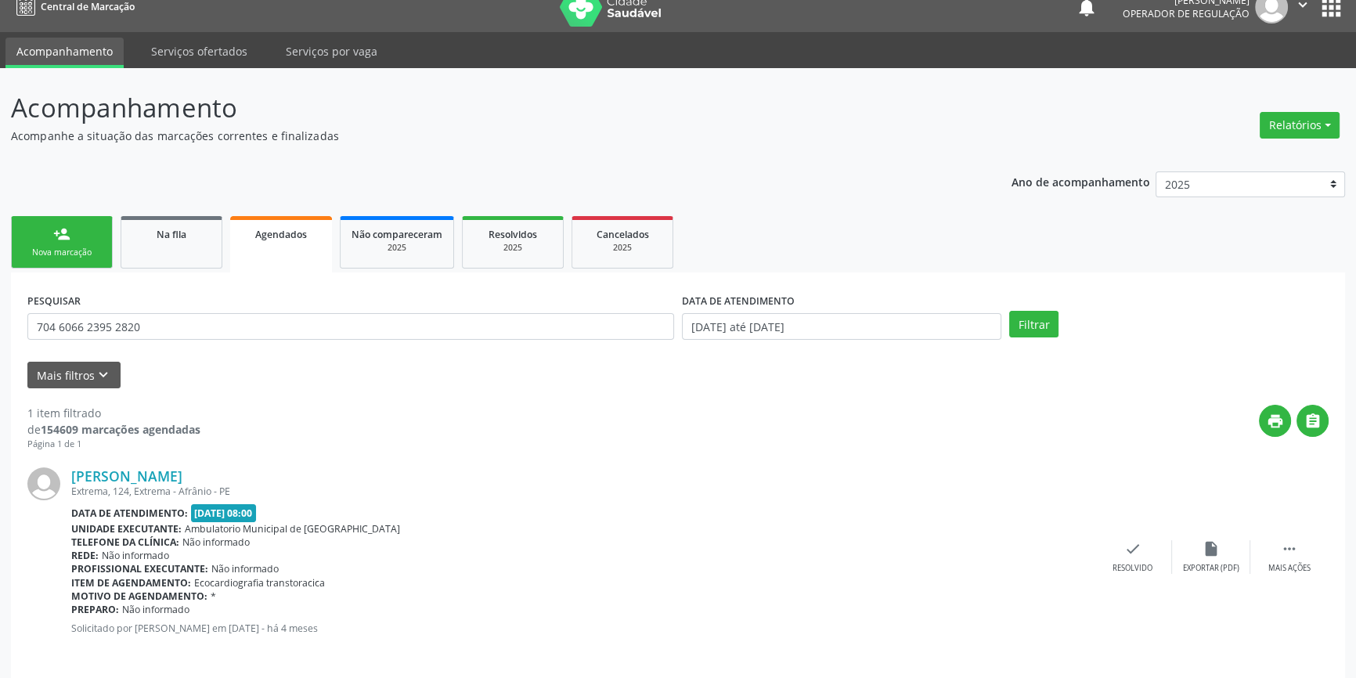
scroll to position [28, 0]
